Goal: Browse casually: Explore the website without a specific task or goal

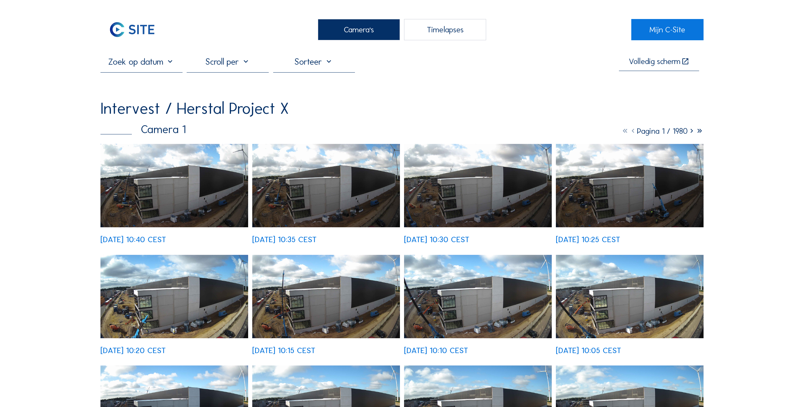
click at [154, 193] on img at bounding box center [174, 185] width 148 height 83
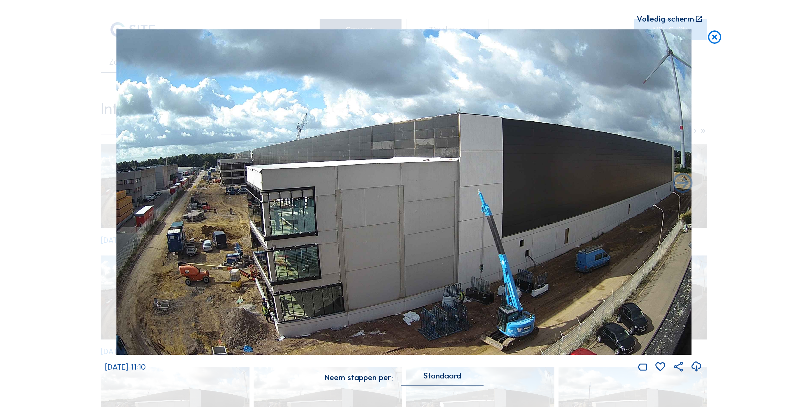
click at [714, 37] on icon at bounding box center [715, 37] width 16 height 16
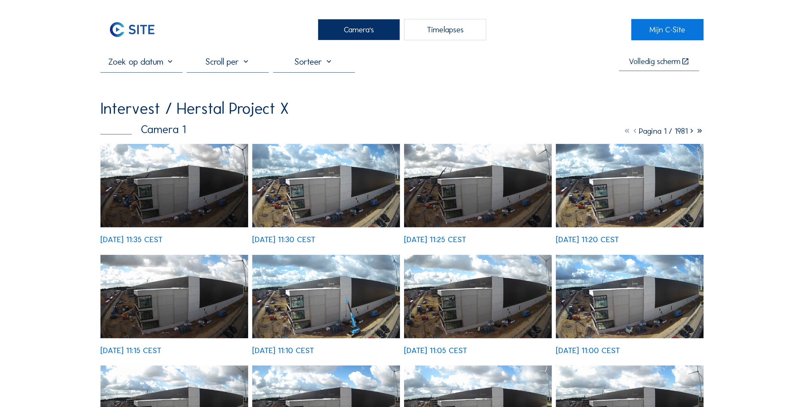
click at [131, 185] on img at bounding box center [174, 185] width 148 height 83
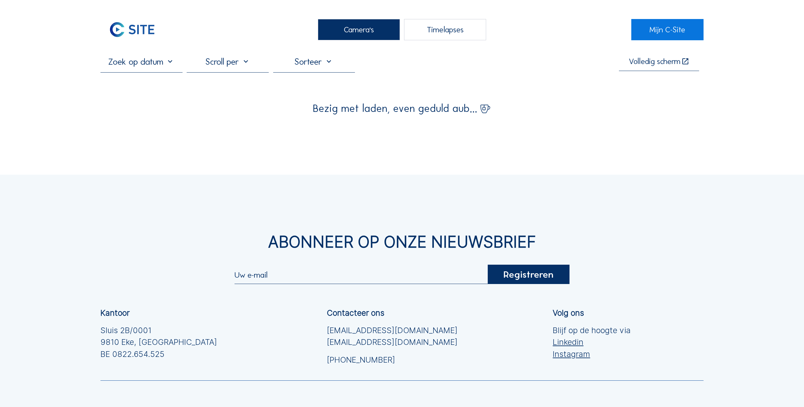
click at [354, 29] on div "Camera's" at bounding box center [359, 29] width 82 height 21
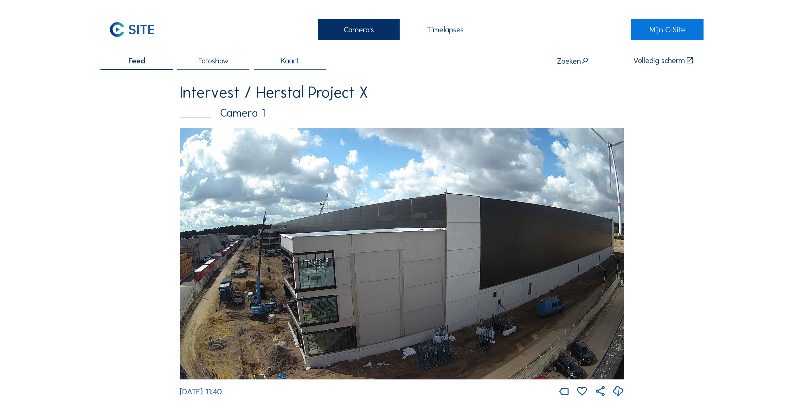
click at [426, 269] on img at bounding box center [402, 253] width 444 height 251
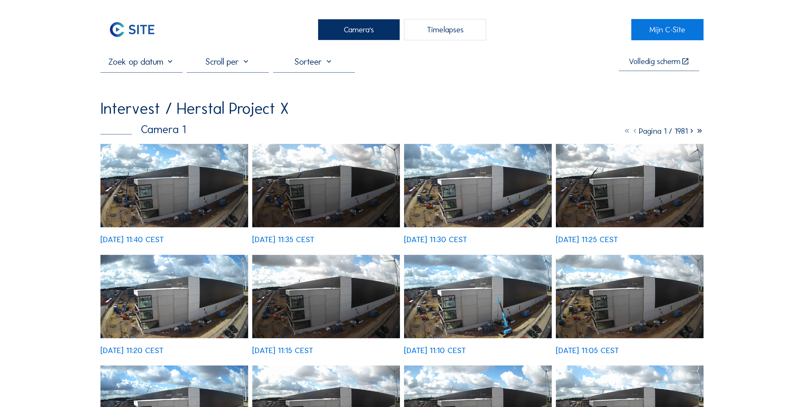
click at [182, 180] on img at bounding box center [174, 185] width 148 height 83
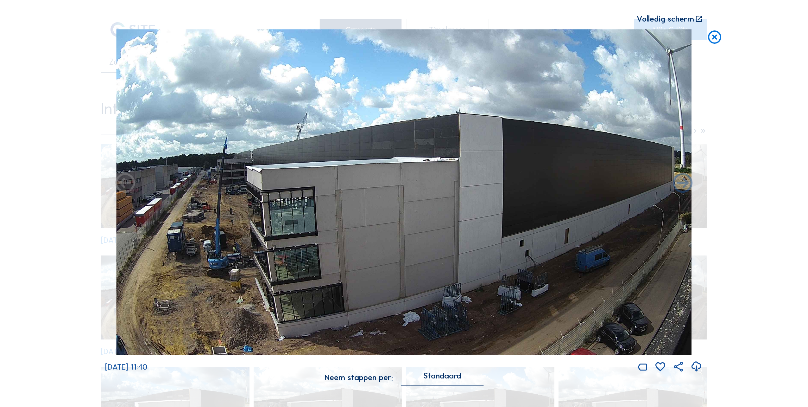
click at [698, 17] on icon at bounding box center [699, 19] width 8 height 8
